Goal: Obtain resource: Download file/media

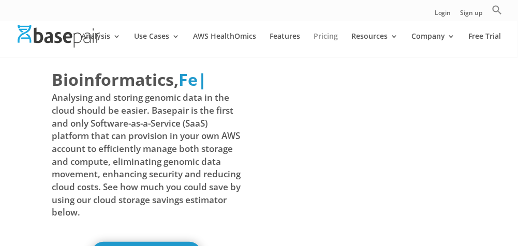
click at [327, 37] on link "Pricing" at bounding box center [326, 45] width 24 height 24
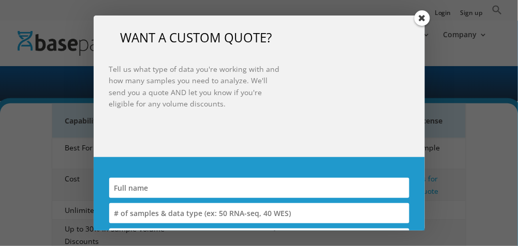
scroll to position [226, 0]
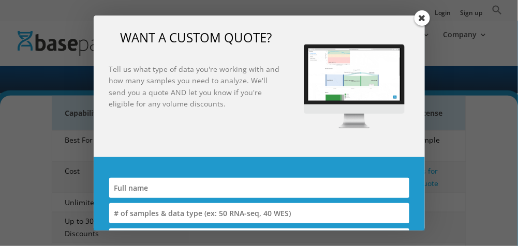
click at [423, 19] on span at bounding box center [422, 18] width 16 height 16
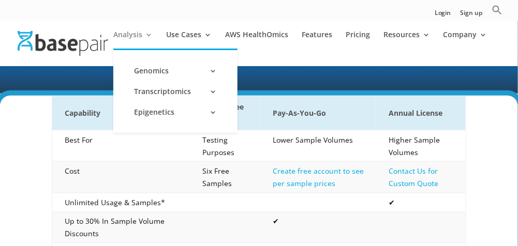
click at [141, 31] on link "Analysis" at bounding box center [132, 40] width 39 height 18
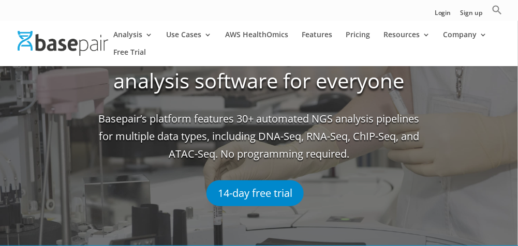
scroll to position [63, 0]
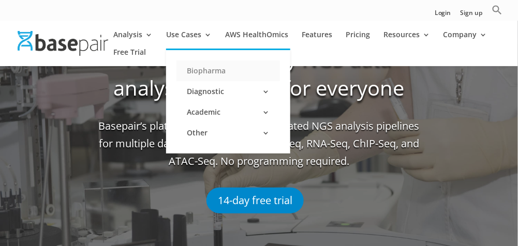
click at [217, 70] on link "Biopharma" at bounding box center [227, 71] width 103 height 21
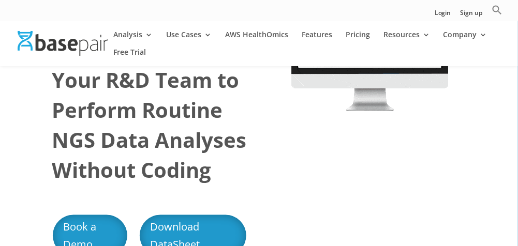
scroll to position [102, 0]
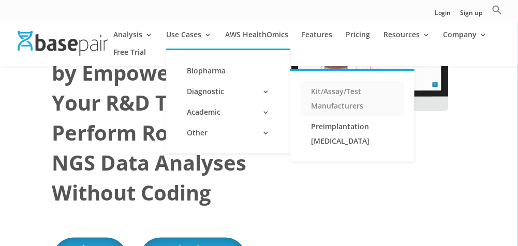
click at [332, 96] on link "Kit/Assay/Test Manufacturers" at bounding box center [352, 98] width 103 height 35
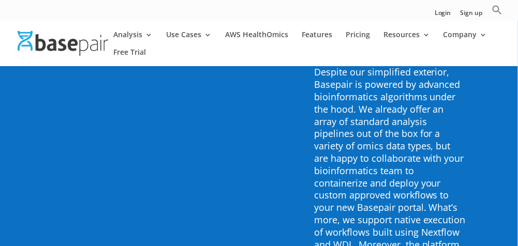
scroll to position [3449, 0]
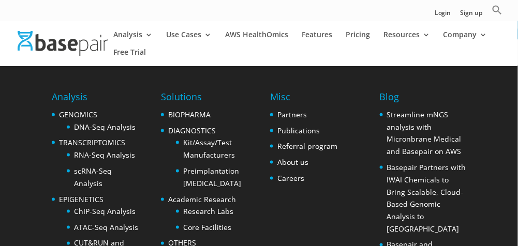
scroll to position [3737, 0]
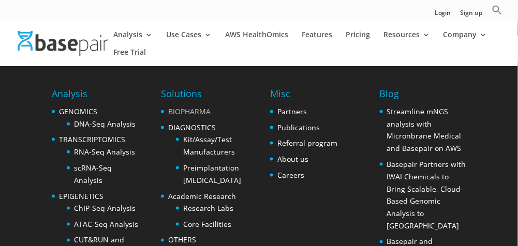
click at [181, 109] on link "BIOPHARMA" at bounding box center [189, 112] width 42 height 10
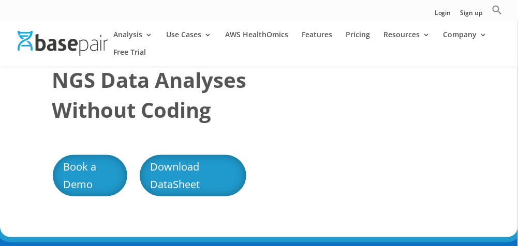
scroll to position [185, 0]
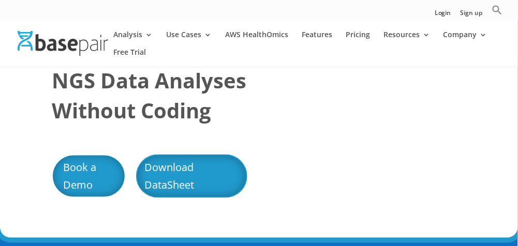
click at [182, 171] on link "Download DataSheet" at bounding box center [191, 176] width 111 height 43
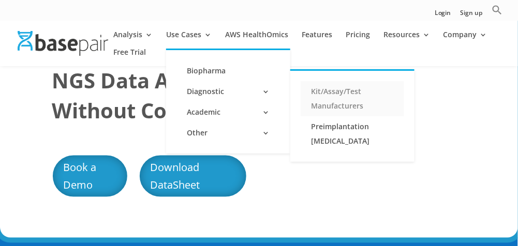
click at [337, 96] on link "Kit/Assay/Test Manufacturers" at bounding box center [352, 98] width 103 height 35
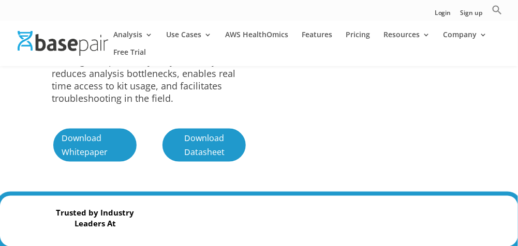
scroll to position [308, 0]
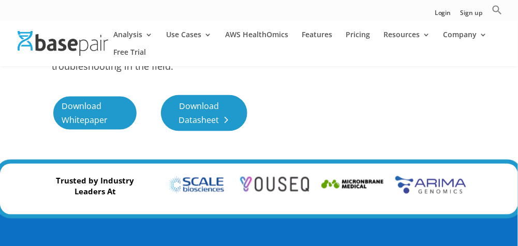
click at [191, 122] on link "Download Datasheet" at bounding box center [204, 113] width 86 height 36
